Goal: Transaction & Acquisition: Purchase product/service

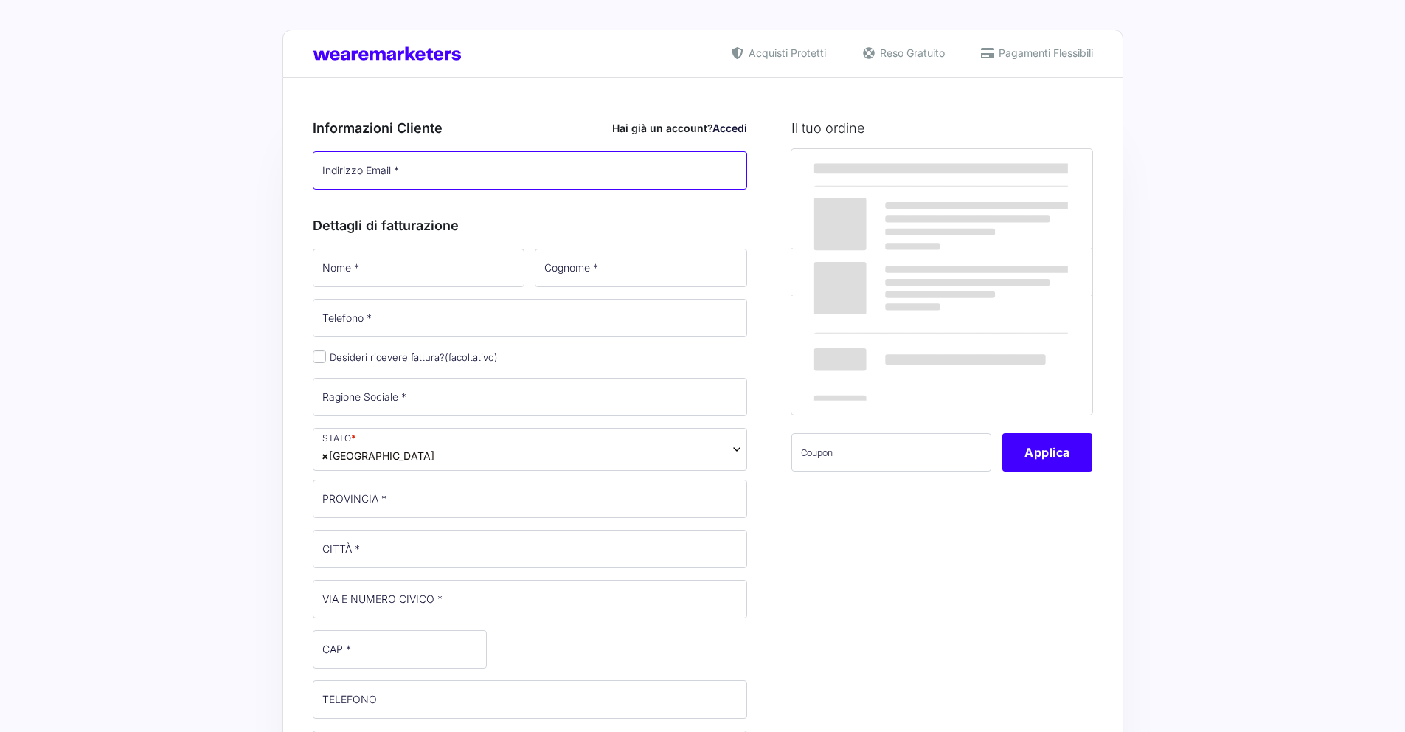
click at [457, 169] on input "Indirizzo Email *" at bounding box center [530, 170] width 435 height 38
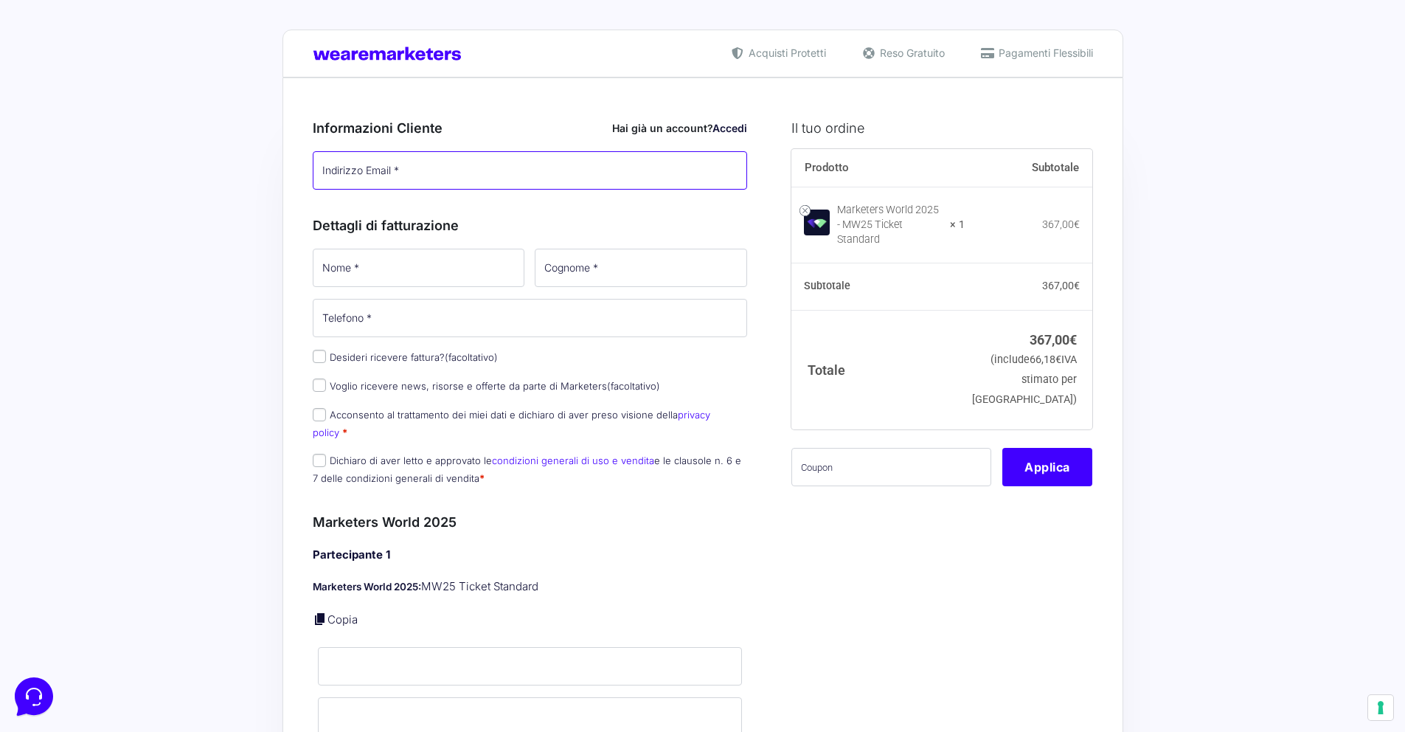
type input "i"
type input "[EMAIL_ADDRESS][DOMAIN_NAME]"
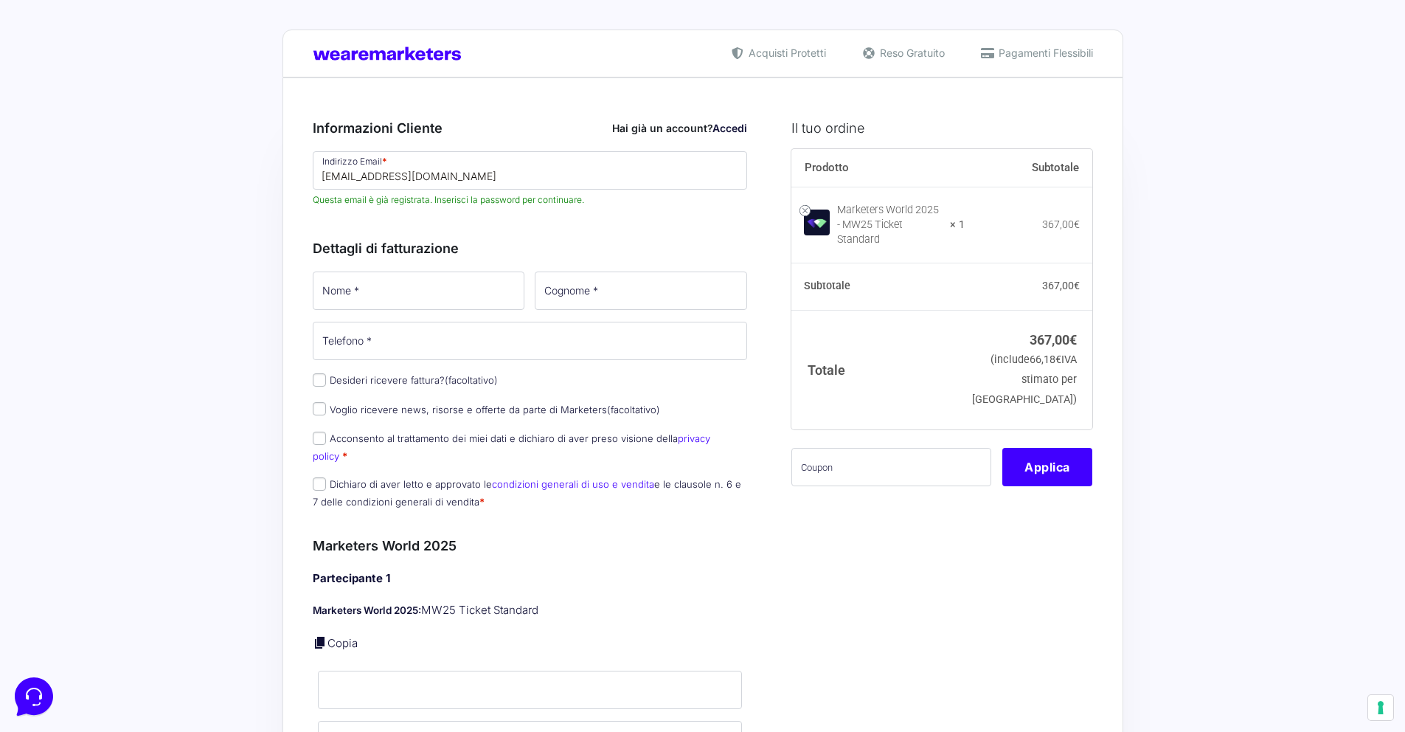
click at [435, 261] on div "Dettagli di fatturazione Nome * Cognome * Telefono * Desideri ricevere fattura?…" at bounding box center [530, 370] width 435 height 297
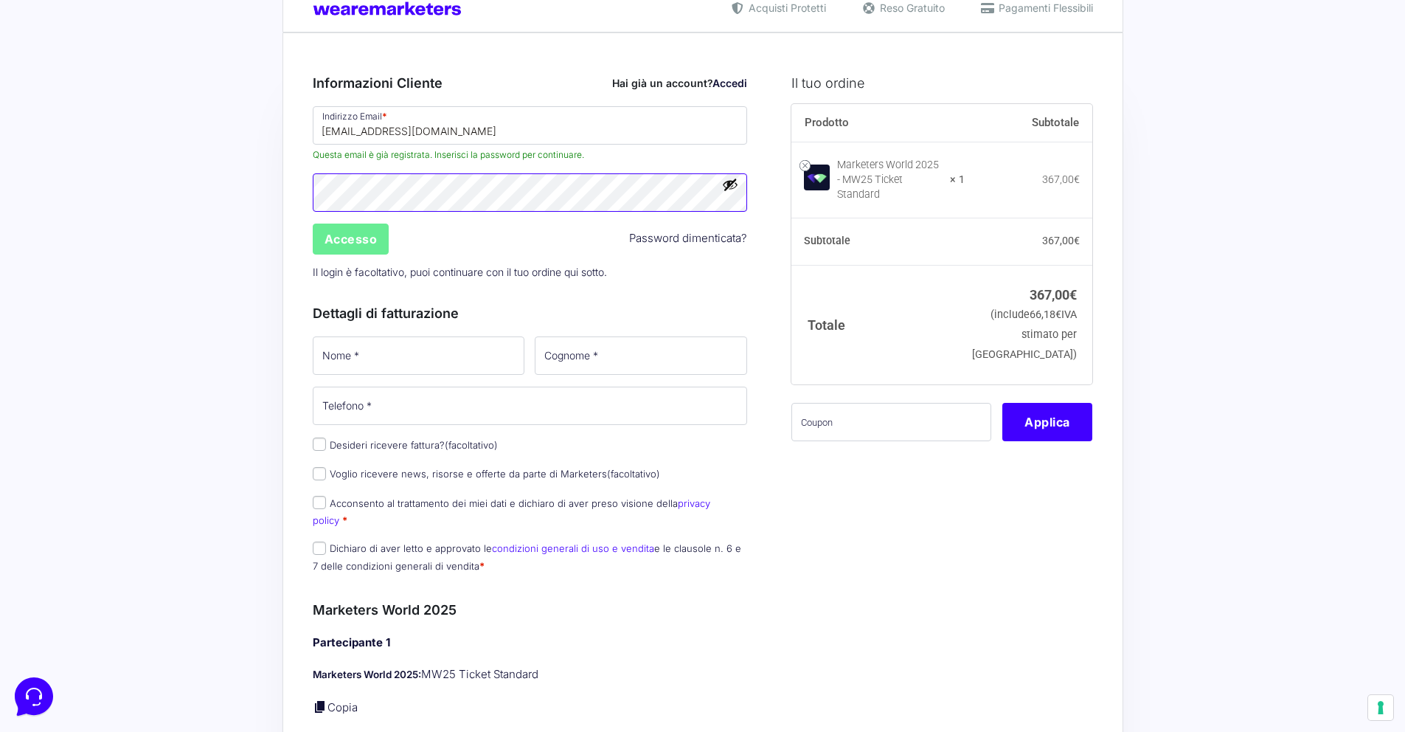
scroll to position [128, 0]
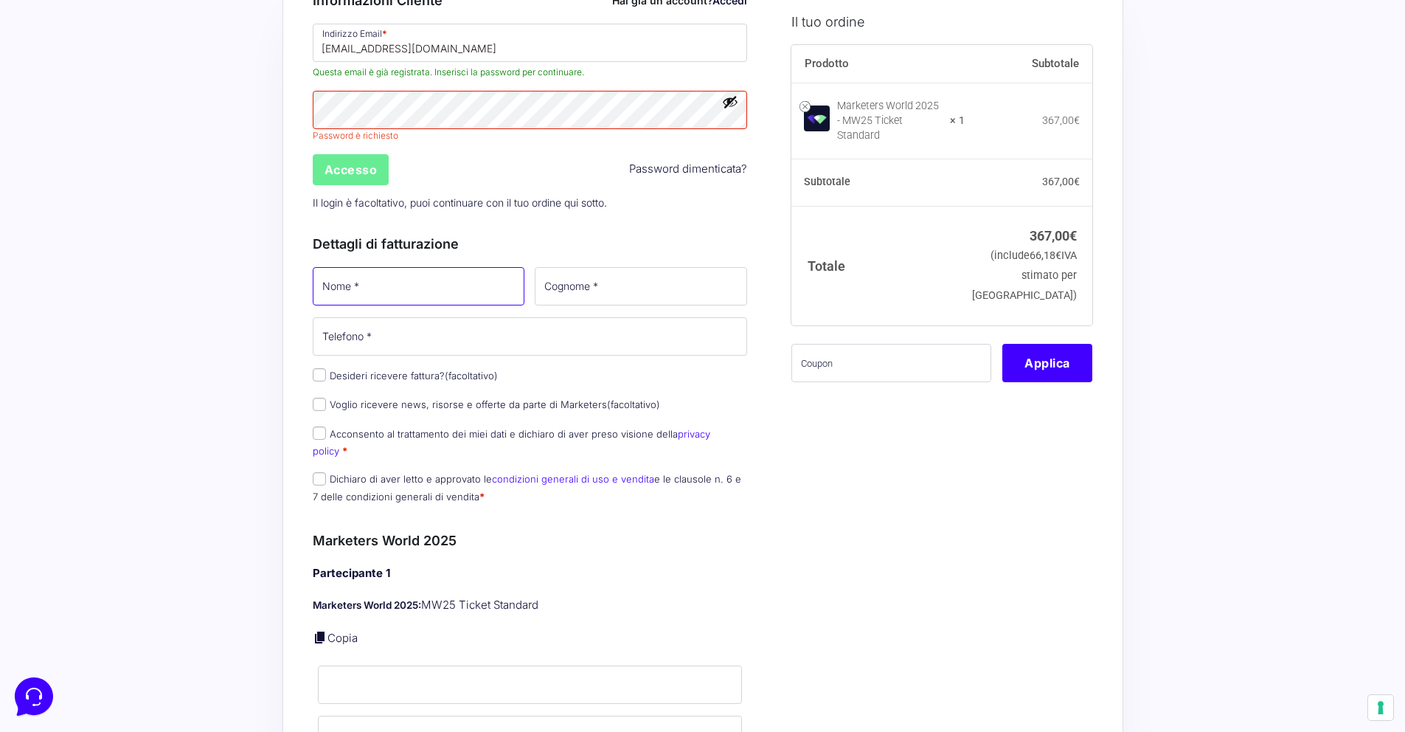
click at [478, 272] on input "Nome *" at bounding box center [419, 286] width 212 height 38
click at [418, 376] on div "Nome * Cognome * Telefono * Desideri ricevere fattura? (facoltativo) Ragione So…" at bounding box center [531, 390] width 446 height 250
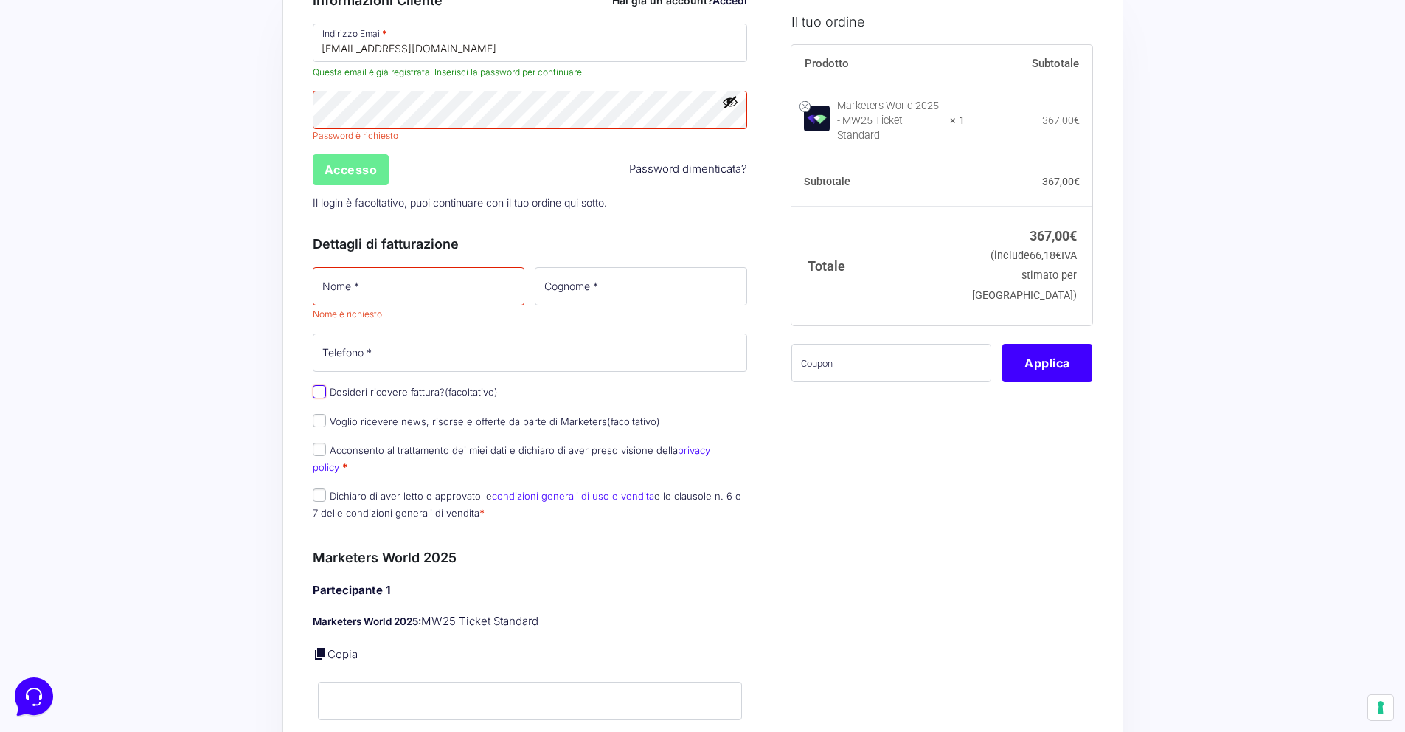
click at [316, 393] on input "Desideri ricevere fattura? (facoltativo)" at bounding box center [319, 391] width 13 height 13
checkbox input "true"
select select "IT"
type input "0000000"
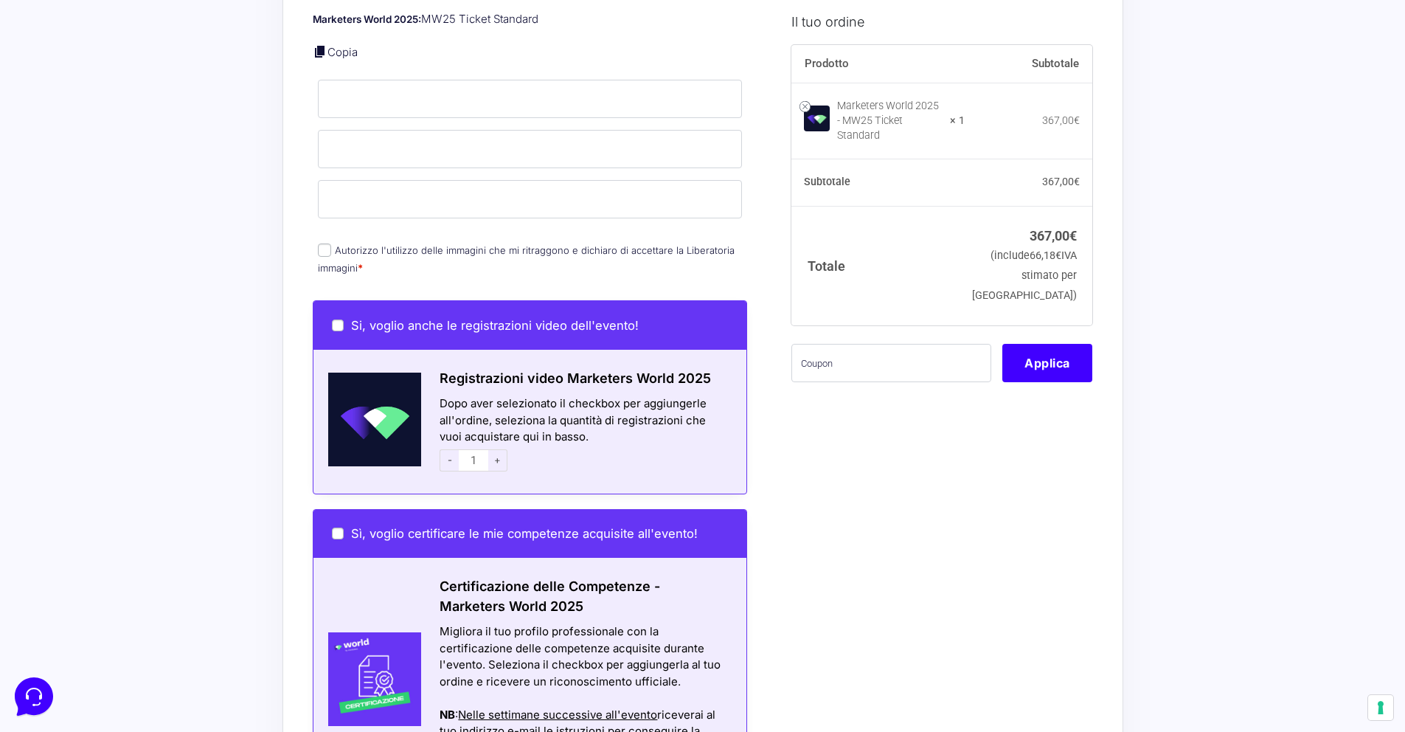
scroll to position [1245, 0]
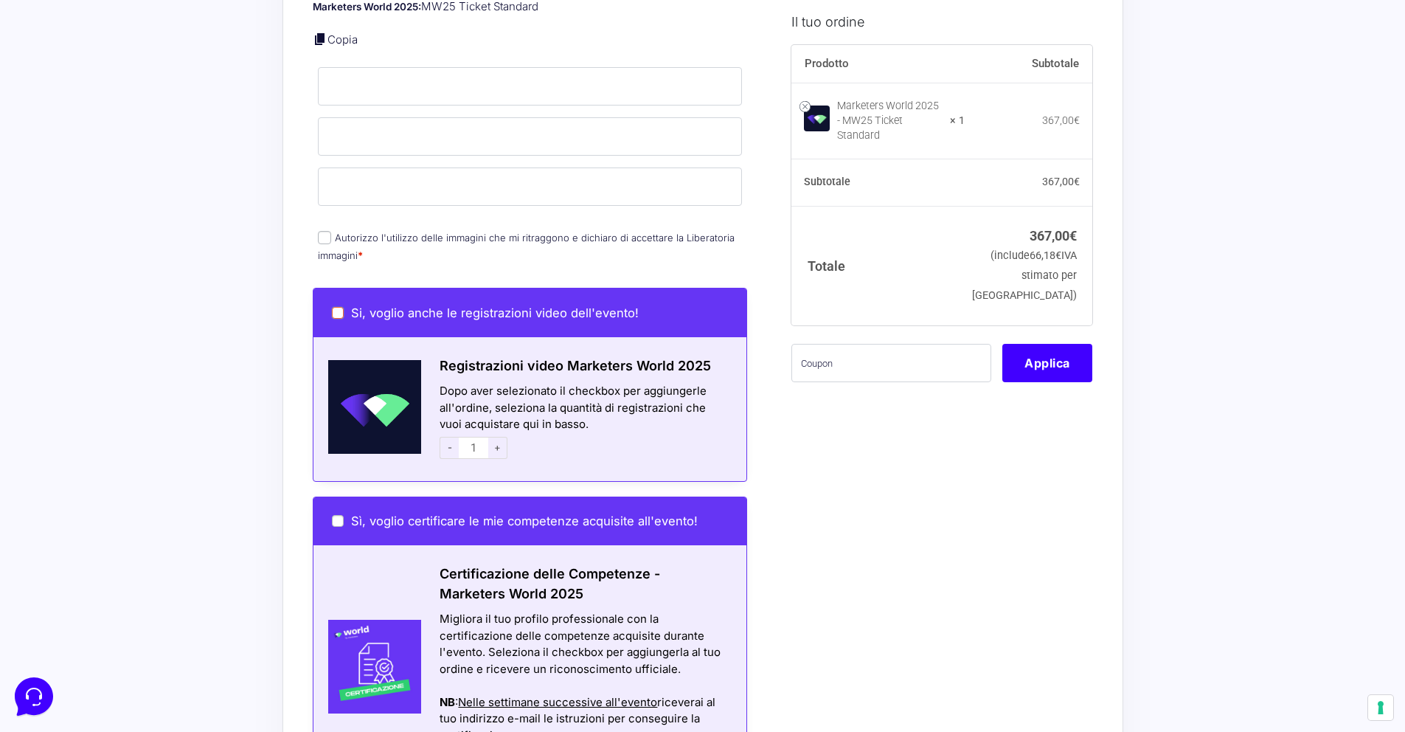
click at [334, 307] on input "Si, voglio anche le registrazioni video dell'evento!" at bounding box center [338, 313] width 12 height 12
checkbox input "true"
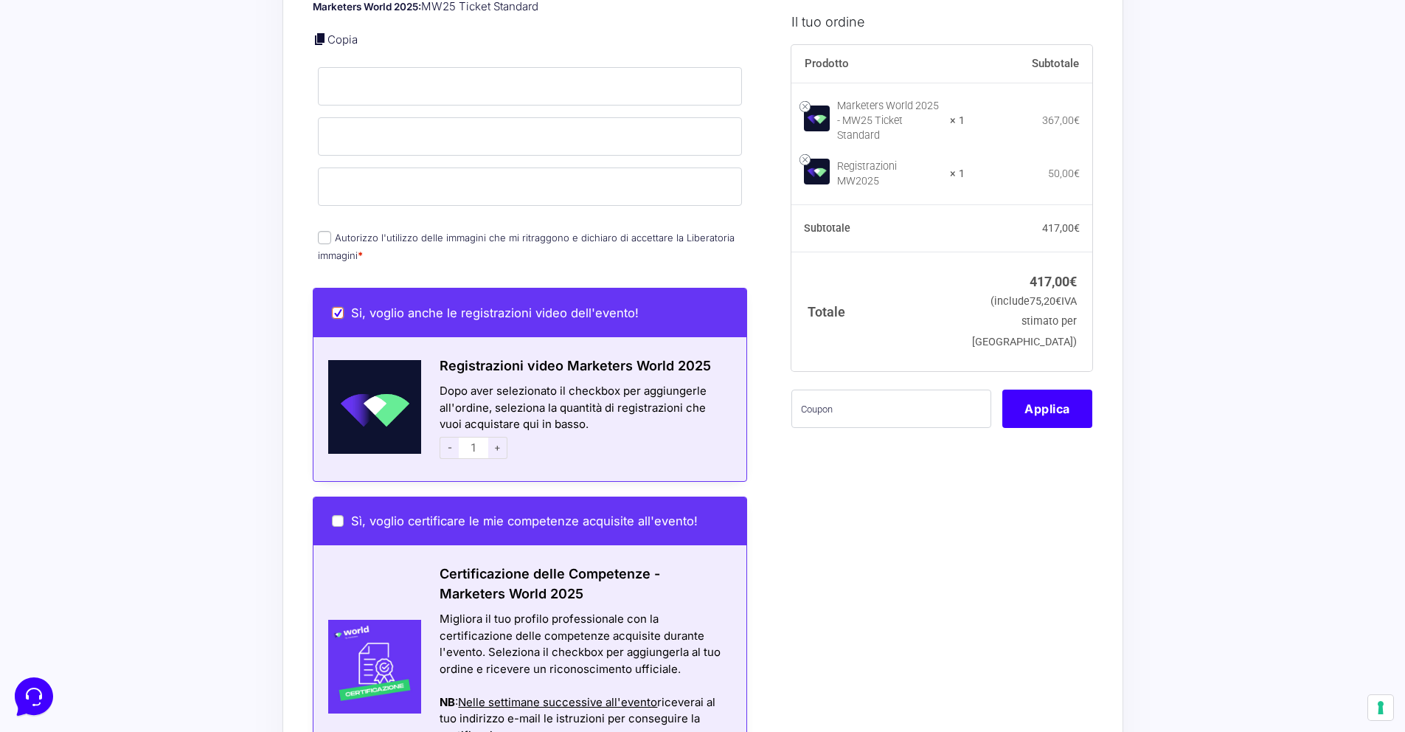
click at [336, 307] on input "Si, voglio anche le registrazioni video dell'evento!" at bounding box center [338, 313] width 12 height 12
checkbox input "false"
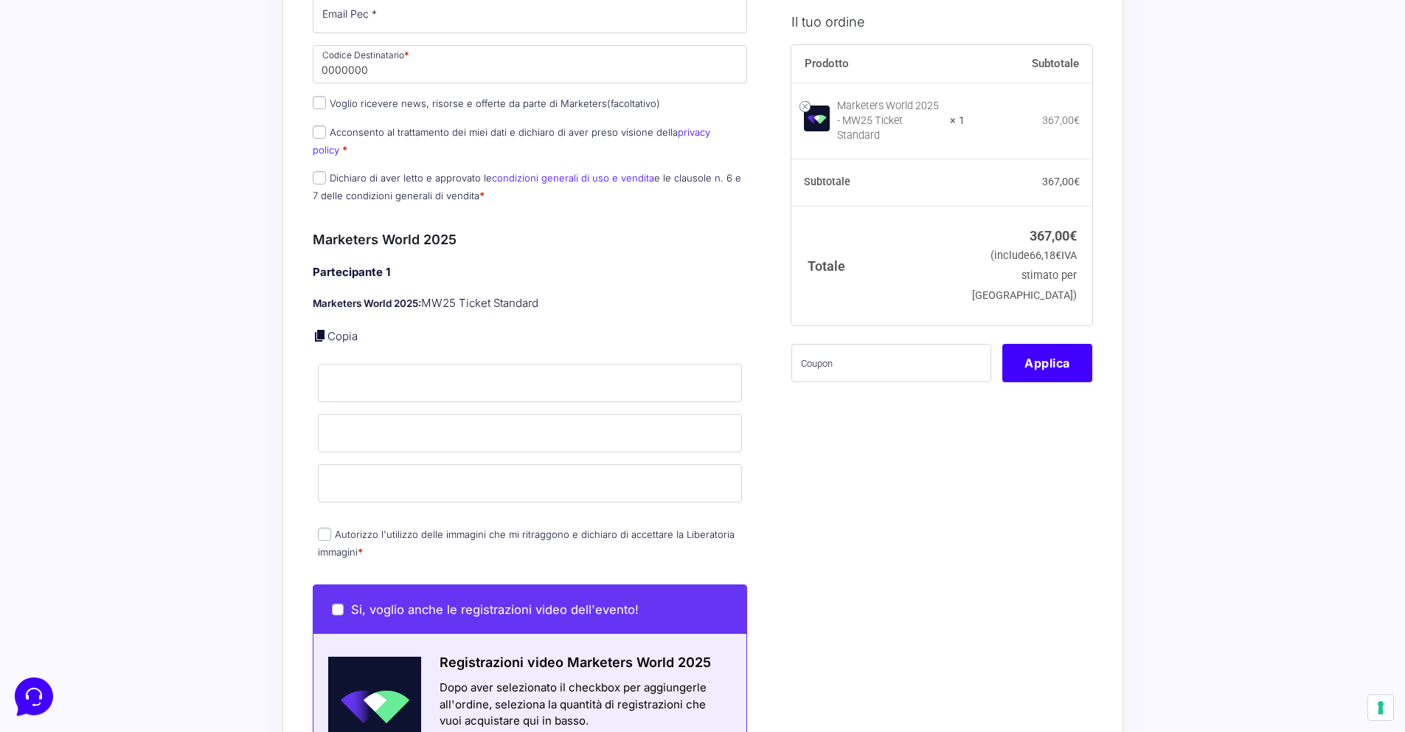
scroll to position [0, 0]
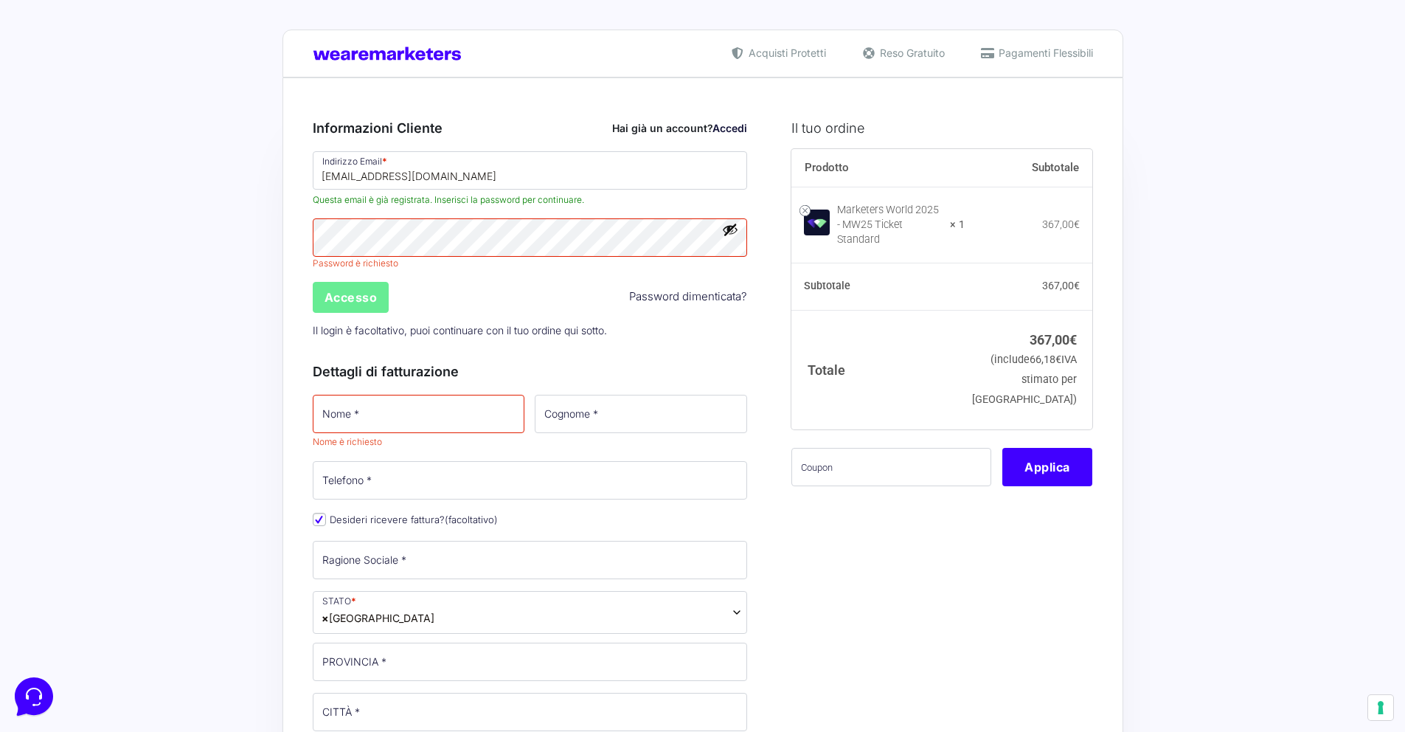
click at [402, 51] on img at bounding box center [391, 53] width 156 height 14
click at [423, 49] on img at bounding box center [391, 53] width 156 height 14
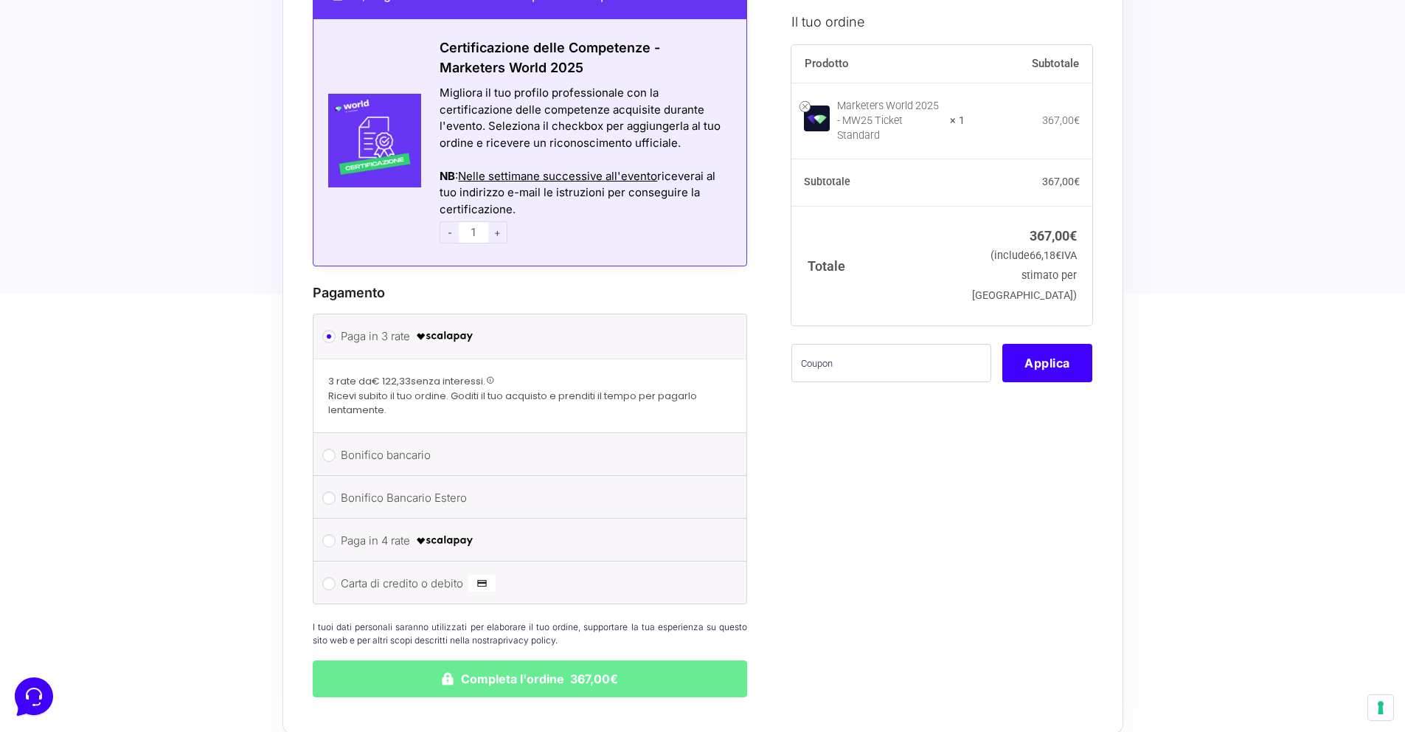
scroll to position [1929, 0]
